Goal: Task Accomplishment & Management: Use online tool/utility

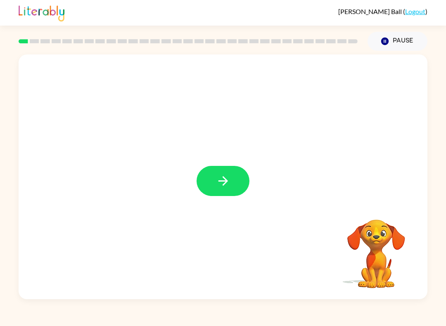
click at [224, 177] on icon "button" at bounding box center [223, 181] width 14 height 14
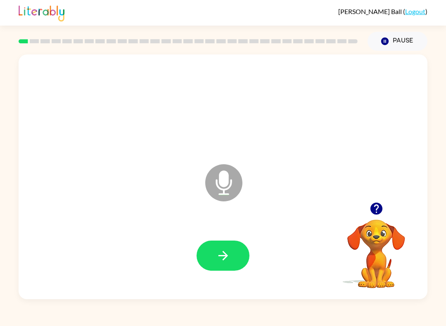
click at [234, 258] on button "button" at bounding box center [222, 256] width 53 height 30
click at [222, 259] on icon "button" at bounding box center [223, 256] width 14 height 14
click at [234, 258] on button "button" at bounding box center [222, 256] width 53 height 30
click at [232, 260] on button "button" at bounding box center [222, 256] width 53 height 30
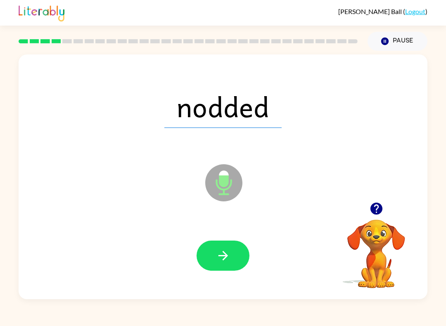
click at [231, 267] on button "button" at bounding box center [222, 256] width 53 height 30
click at [237, 256] on button "button" at bounding box center [222, 256] width 53 height 30
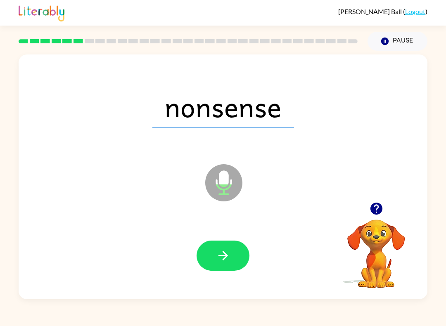
click at [226, 258] on icon "button" at bounding box center [223, 256] width 14 height 14
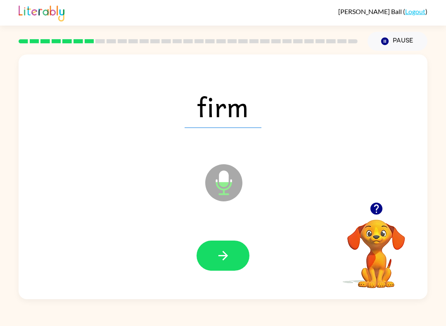
click at [252, 268] on div at bounding box center [223, 255] width 392 height 71
click at [230, 254] on icon "button" at bounding box center [223, 256] width 14 height 14
click at [224, 258] on icon "button" at bounding box center [223, 256] width 14 height 14
click at [233, 256] on button "button" at bounding box center [222, 256] width 53 height 30
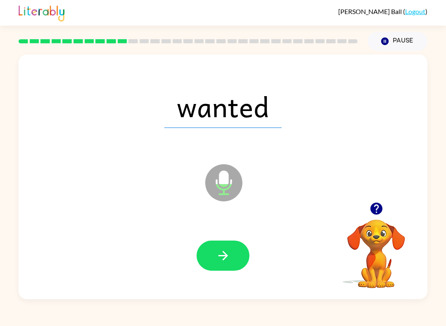
click at [238, 256] on button "button" at bounding box center [222, 256] width 53 height 30
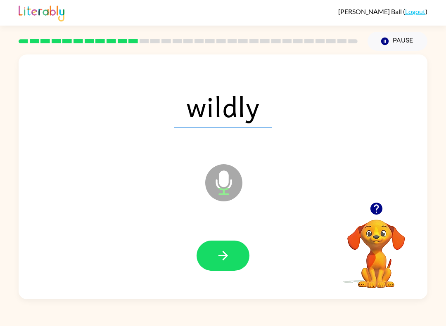
click at [234, 261] on button "button" at bounding box center [222, 256] width 53 height 30
click at [233, 264] on button "button" at bounding box center [222, 256] width 53 height 30
click at [229, 266] on button "button" at bounding box center [222, 256] width 53 height 30
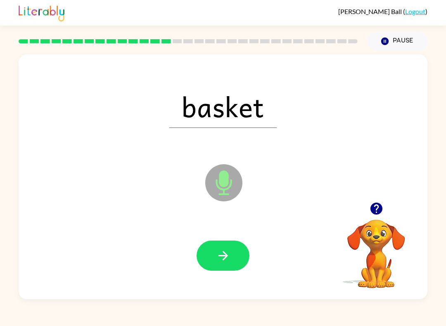
click at [232, 270] on button "button" at bounding box center [222, 256] width 53 height 30
click at [233, 255] on button "button" at bounding box center [222, 256] width 53 height 30
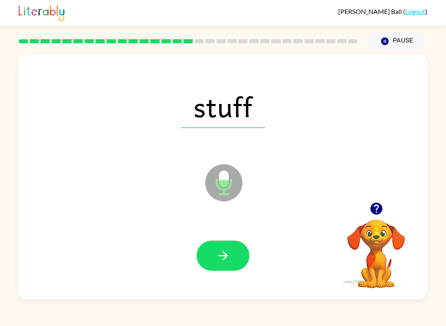
click at [233, 251] on button "button" at bounding box center [222, 256] width 53 height 30
click at [242, 254] on button "button" at bounding box center [222, 256] width 53 height 30
click at [244, 263] on button "button" at bounding box center [222, 256] width 53 height 30
click at [226, 270] on button "button" at bounding box center [222, 256] width 53 height 30
click at [231, 266] on button "button" at bounding box center [222, 256] width 53 height 30
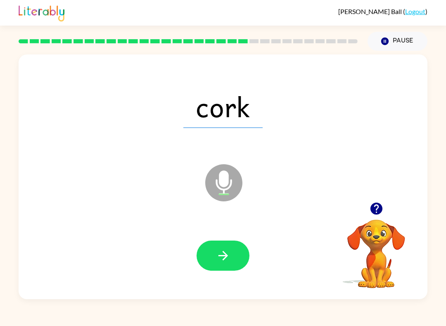
click at [232, 257] on button "button" at bounding box center [222, 256] width 53 height 30
click at [237, 267] on button "button" at bounding box center [222, 256] width 53 height 30
click at [232, 261] on button "button" at bounding box center [222, 256] width 53 height 30
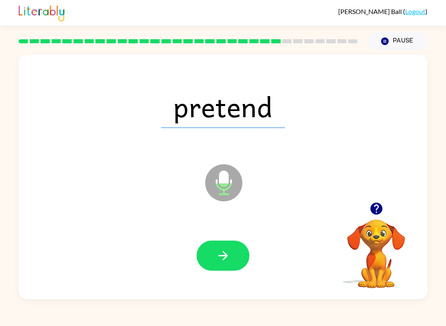
click at [234, 258] on button "button" at bounding box center [222, 256] width 53 height 30
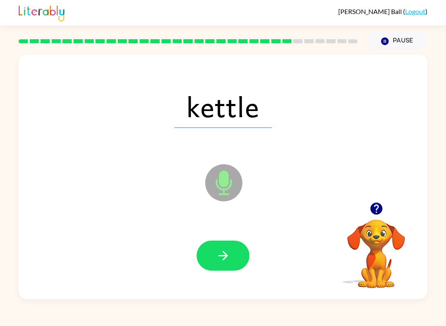
click at [230, 254] on button "button" at bounding box center [222, 256] width 53 height 30
click at [229, 251] on icon "button" at bounding box center [223, 256] width 14 height 14
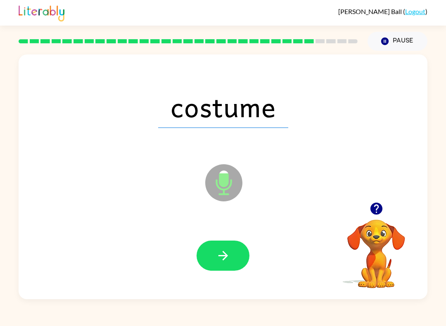
click at [225, 270] on button "button" at bounding box center [222, 256] width 53 height 30
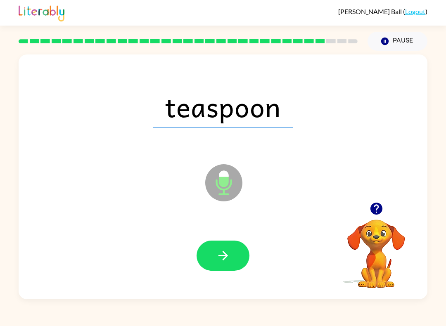
click at [236, 260] on button "button" at bounding box center [222, 256] width 53 height 30
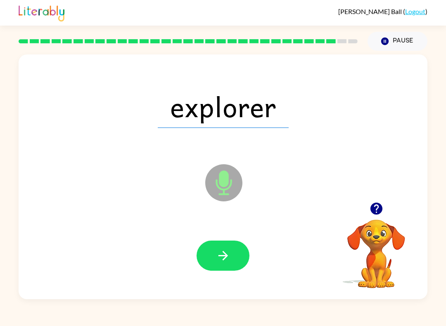
click at [234, 264] on button "button" at bounding box center [222, 256] width 53 height 30
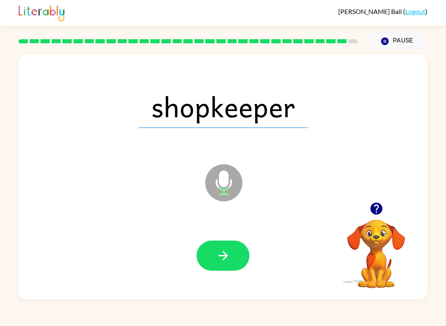
click at [237, 259] on button "button" at bounding box center [222, 256] width 53 height 30
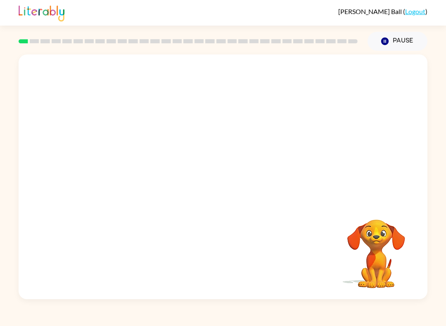
click at [258, 227] on div "Your browser must support playing .mp4 files to use Literably. Please try using…" at bounding box center [223, 176] width 409 height 245
click at [335, 279] on video "Your browser must support playing .mp4 files to use Literably. Please try using…" at bounding box center [376, 248] width 83 height 83
click at [382, 264] on video "Your browser must support playing .mp4 files to use Literably. Please try using…" at bounding box center [376, 248] width 83 height 83
click at [374, 258] on video "Your browser must support playing .mp4 files to use Literably. Please try using…" at bounding box center [376, 248] width 83 height 83
click at [378, 43] on button "Pause Pause" at bounding box center [397, 41] width 60 height 19
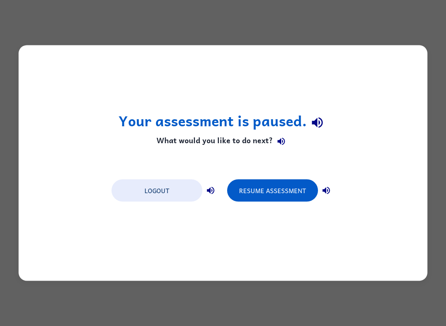
click at [305, 194] on button "Resume Assessment" at bounding box center [272, 191] width 91 height 22
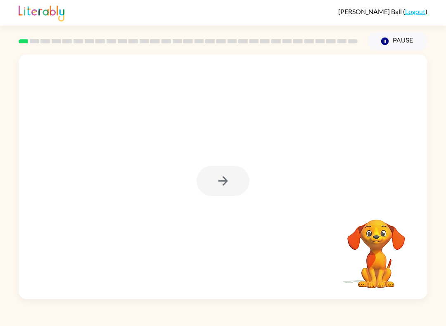
click at [238, 178] on div at bounding box center [222, 181] width 53 height 30
click at [218, 175] on div at bounding box center [222, 181] width 53 height 30
click at [218, 174] on div at bounding box center [222, 181] width 53 height 30
click at [231, 188] on div at bounding box center [222, 181] width 53 height 30
click at [236, 182] on div at bounding box center [222, 181] width 53 height 30
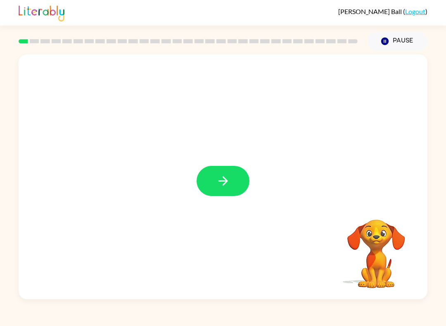
click at [232, 185] on button "button" at bounding box center [222, 181] width 53 height 30
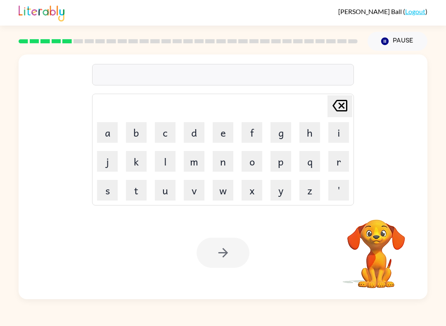
click at [284, 161] on button "p" at bounding box center [280, 161] width 21 height 21
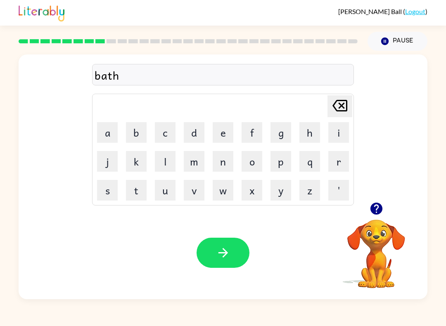
click at [232, 248] on button "button" at bounding box center [222, 253] width 53 height 30
click at [115, 70] on div "desiding" at bounding box center [223, 74] width 257 height 17
click at [116, 80] on div "desiding" at bounding box center [223, 74] width 257 height 17
click at [223, 247] on icon "button" at bounding box center [223, 253] width 14 height 14
